Goal: Find specific page/section: Find specific page/section

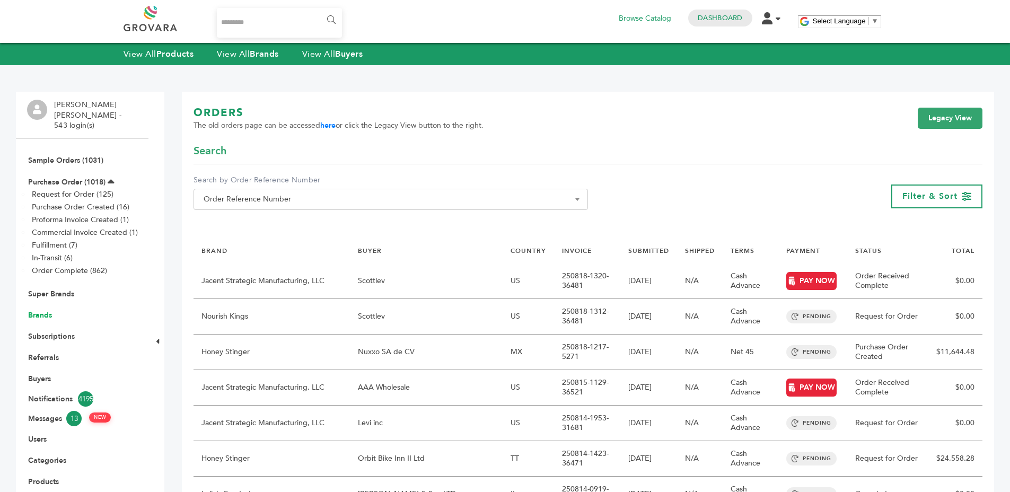
click at [35, 310] on link "Brands" at bounding box center [40, 315] width 24 height 10
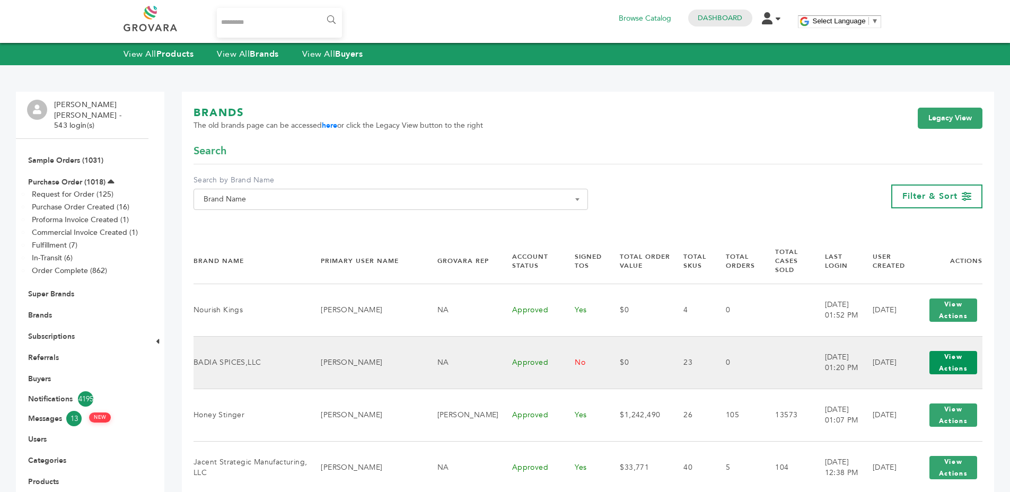
click at [956, 352] on button "View Actions" at bounding box center [953, 362] width 48 height 23
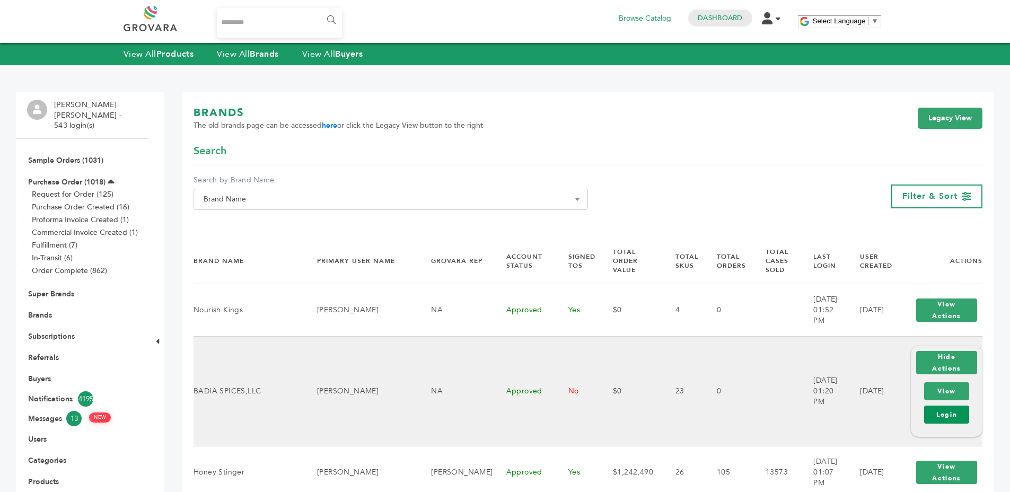
click at [931, 405] on link "Login" at bounding box center [946, 414] width 45 height 18
